Goal: Task Accomplishment & Management: Manage account settings

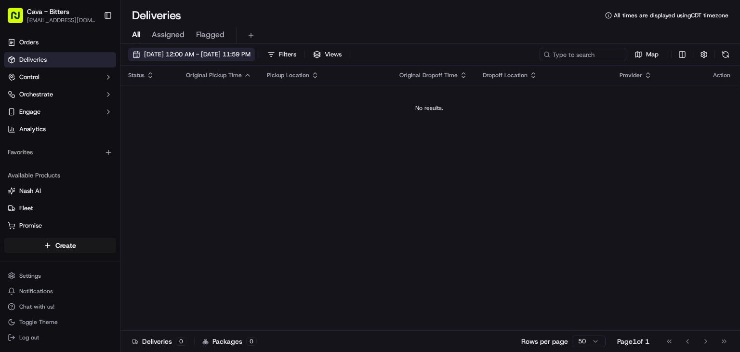
click at [225, 58] on span "[DATE] 12:00 AM - [DATE] 11:59 PM" at bounding box center [197, 54] width 107 height 9
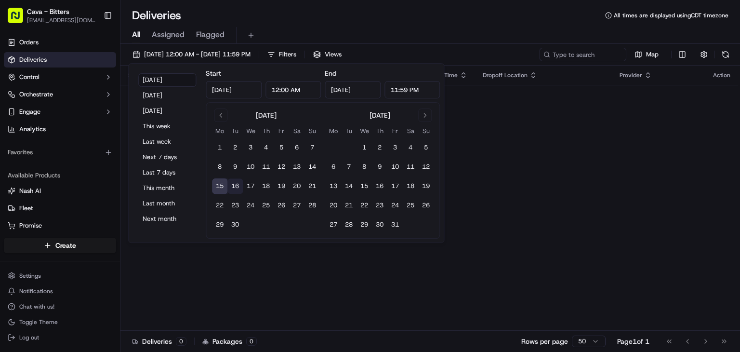
click at [240, 182] on button "16" at bounding box center [235, 185] width 15 height 15
type input "[DATE]"
click at [471, 134] on div "Status Original Pickup Time Pickup Location Original Dropoff Time Dropoff Locat…" at bounding box center [430, 198] width 618 height 265
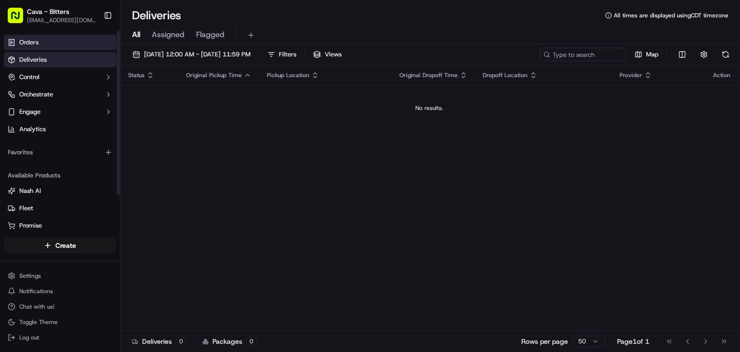
click at [85, 47] on link "Orders" at bounding box center [60, 42] width 112 height 15
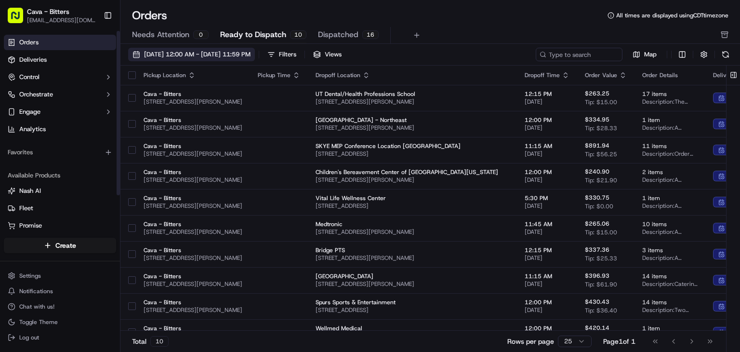
click at [188, 59] on button "[DATE] 12:00 AM - [DATE] 11:59 PM" at bounding box center [191, 54] width 127 height 13
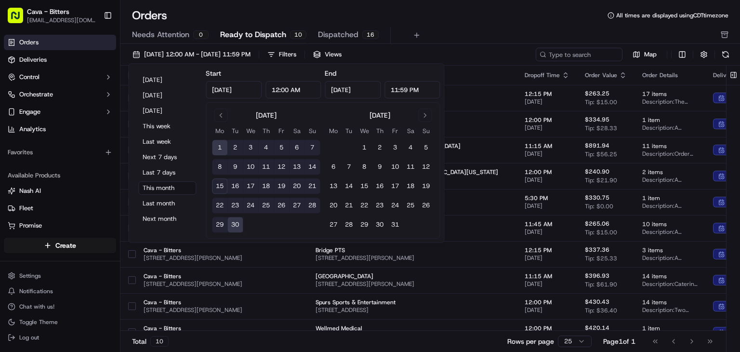
click at [233, 189] on button "16" at bounding box center [235, 185] width 15 height 15
type input "[DATE]"
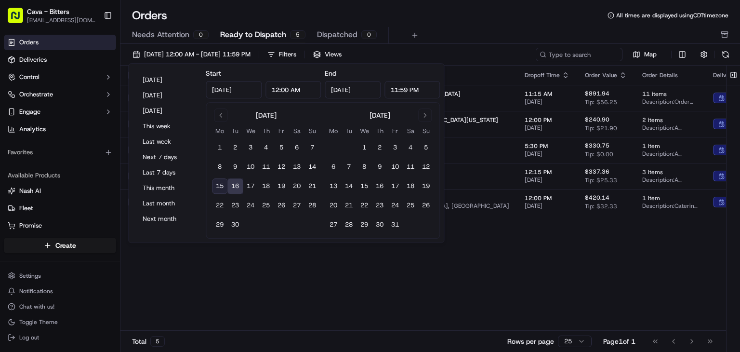
click at [524, 239] on div "Pickup Location Pickup Time Dropoff Location Dropoff Time Order Value Order Det…" at bounding box center [531, 198] width 821 height 265
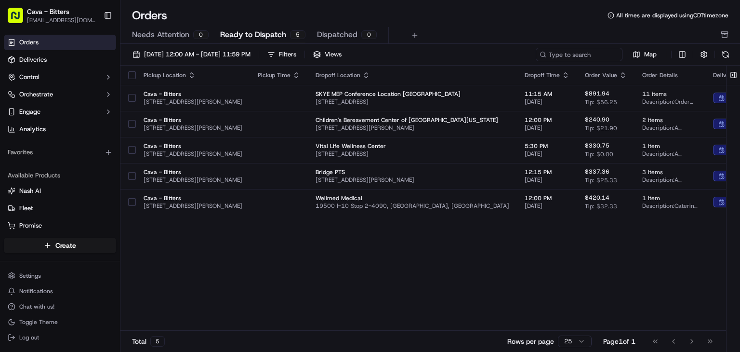
click at [130, 76] on button "button" at bounding box center [132, 75] width 8 height 8
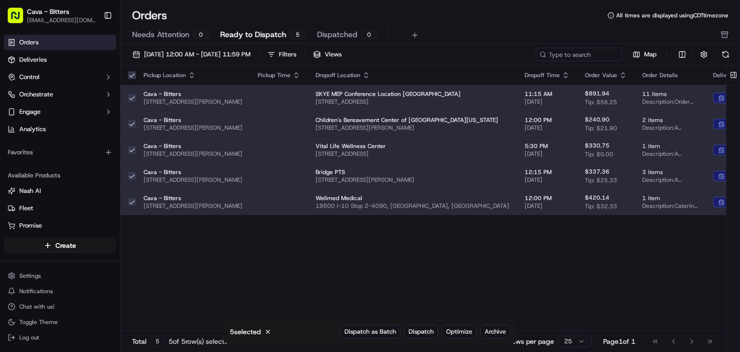
click at [131, 124] on button "button" at bounding box center [132, 124] width 8 height 8
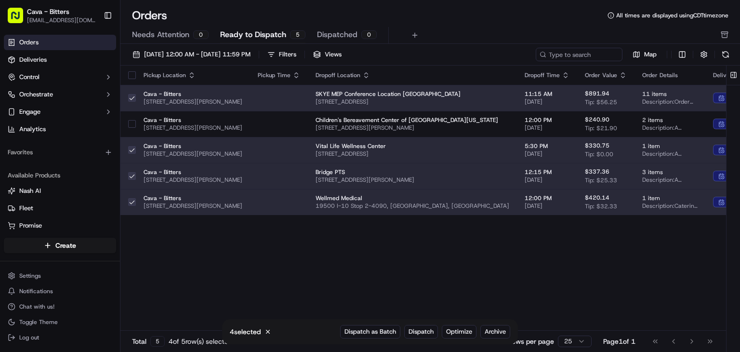
click at [129, 153] on div at bounding box center [132, 149] width 8 height 15
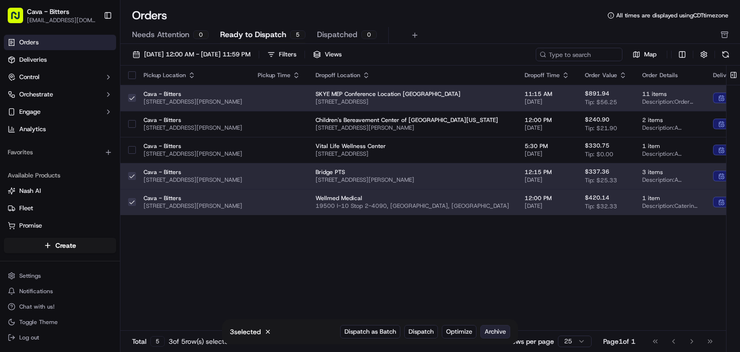
click at [503, 334] on span "Archive" at bounding box center [495, 331] width 21 height 9
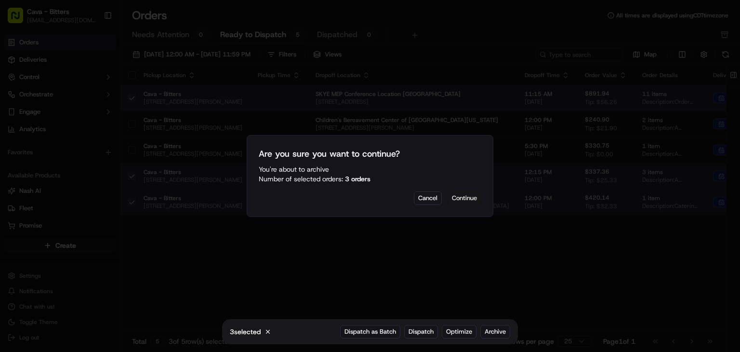
click at [458, 199] on button "Continue" at bounding box center [465, 197] width 34 height 13
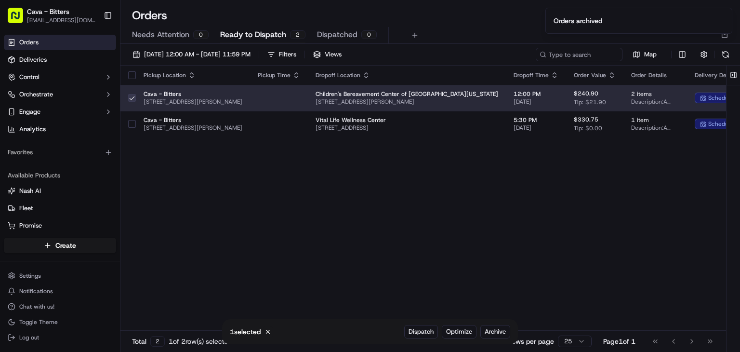
click at [343, 207] on div "Pickup Location Pickup Time Dropoff Location Dropoff Time Order Value Order Det…" at bounding box center [522, 198] width 803 height 265
click at [130, 99] on button "button" at bounding box center [132, 98] width 8 height 8
